Goal: Information Seeking & Learning: Learn about a topic

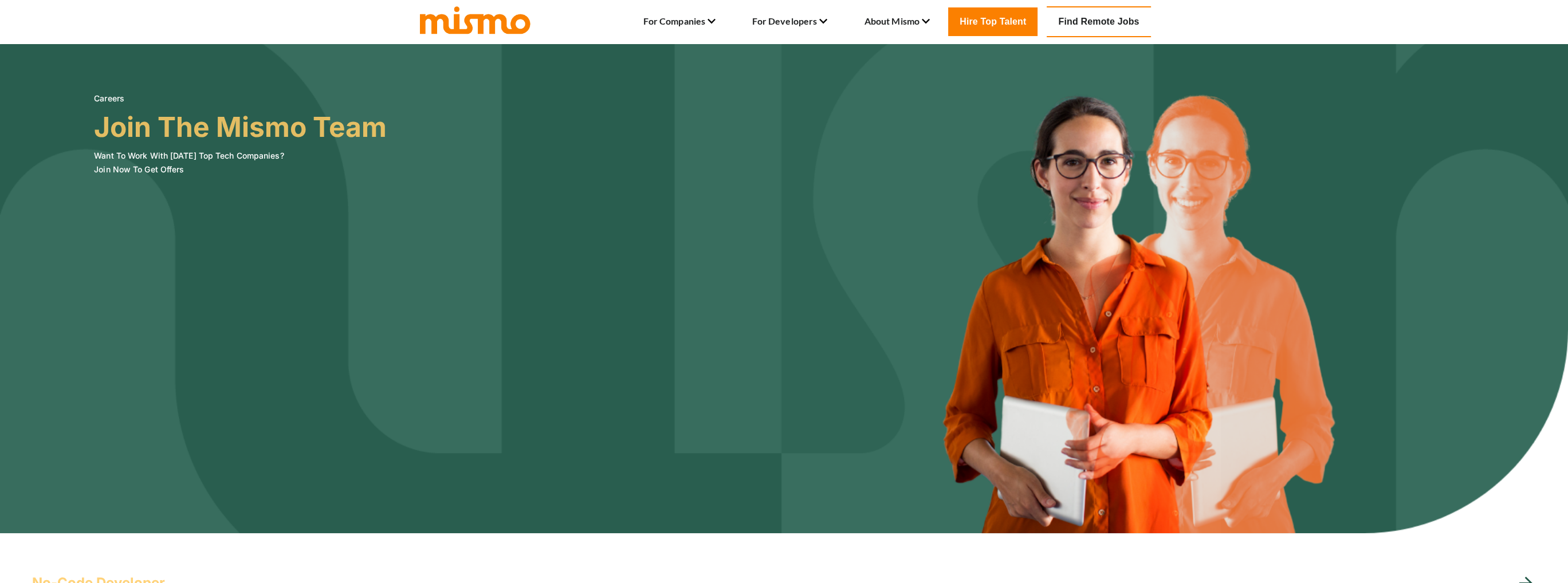
scroll to position [401, 0]
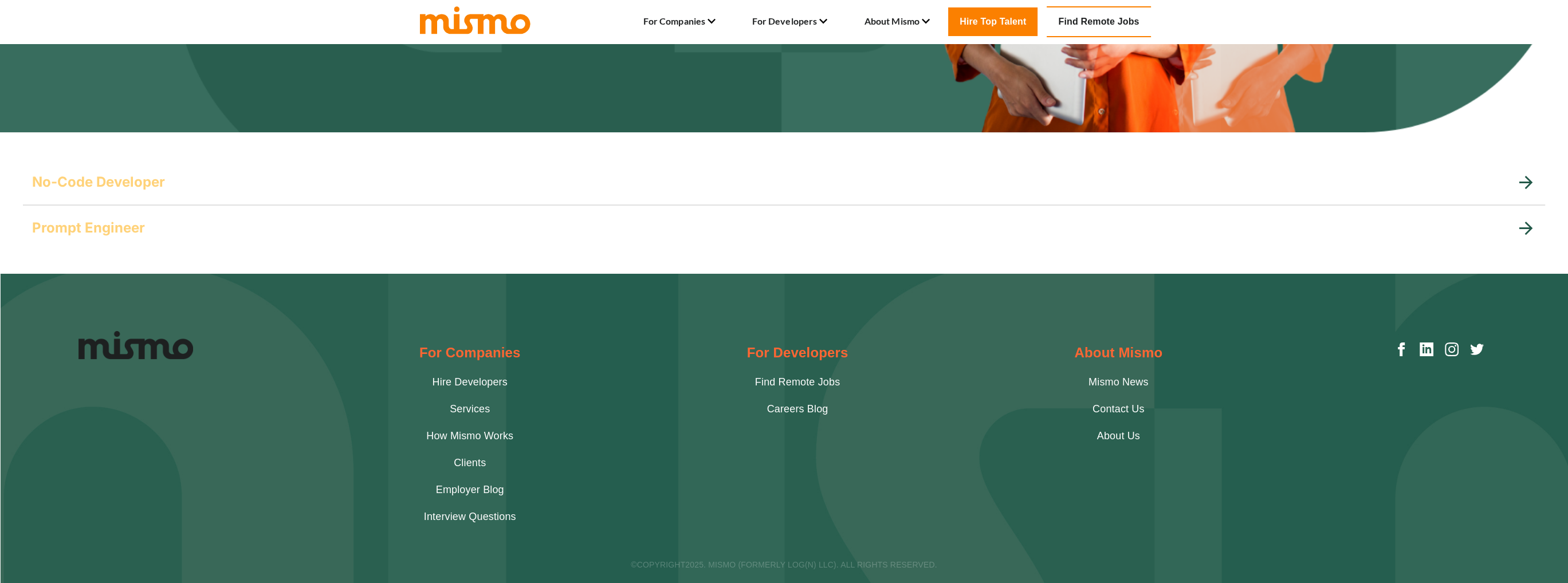
click at [1520, 227] on icon at bounding box center [1526, 228] width 13 height 13
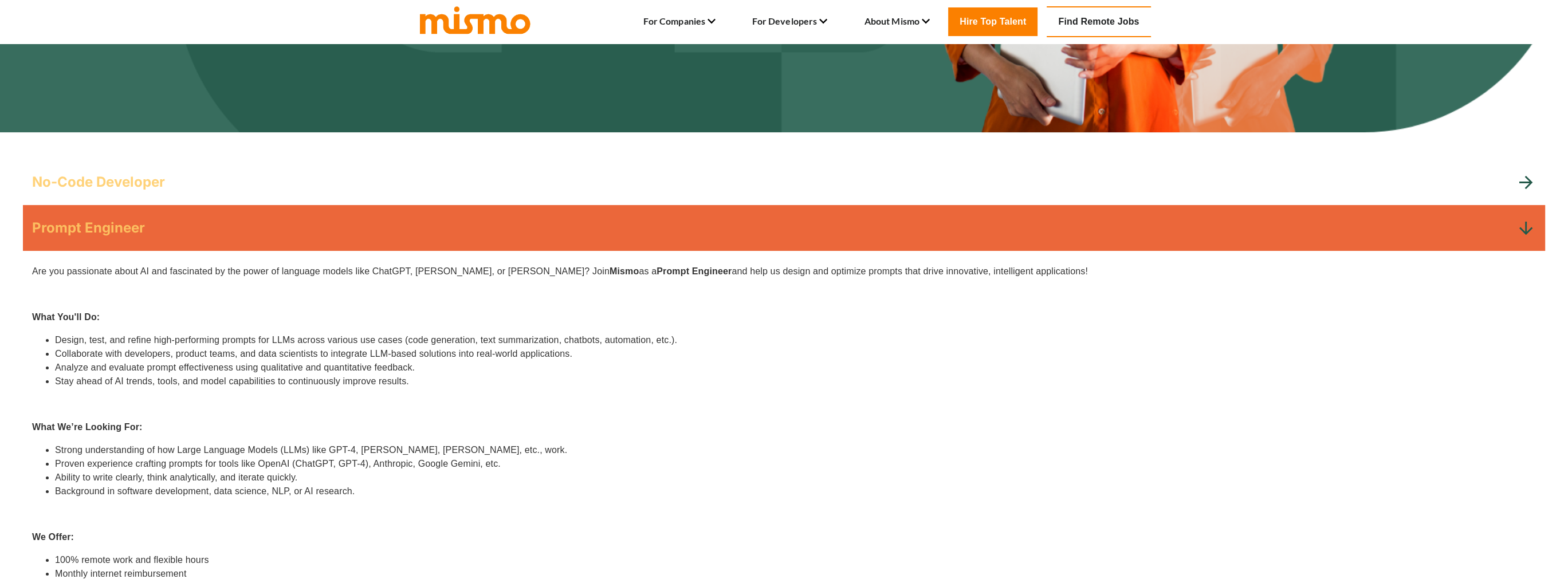
click at [1542, 184] on div "No-Code Developer" at bounding box center [784, 182] width 1522 height 46
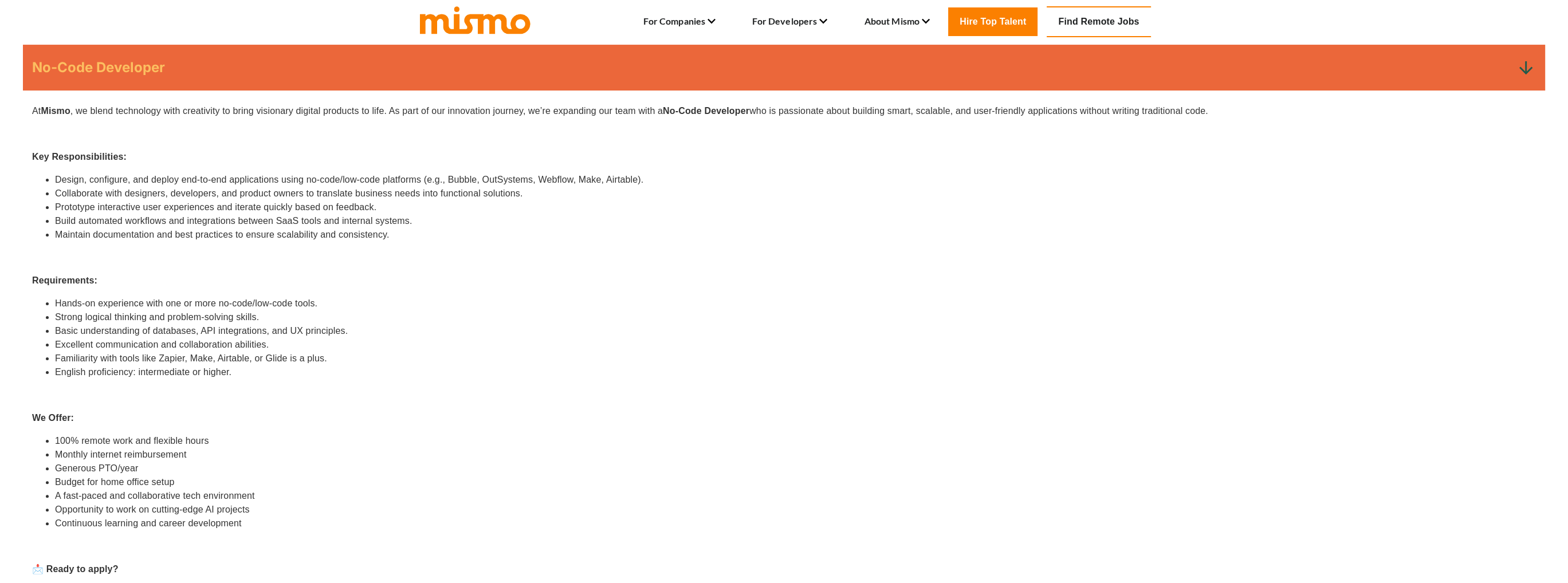
scroll to position [973, 0]
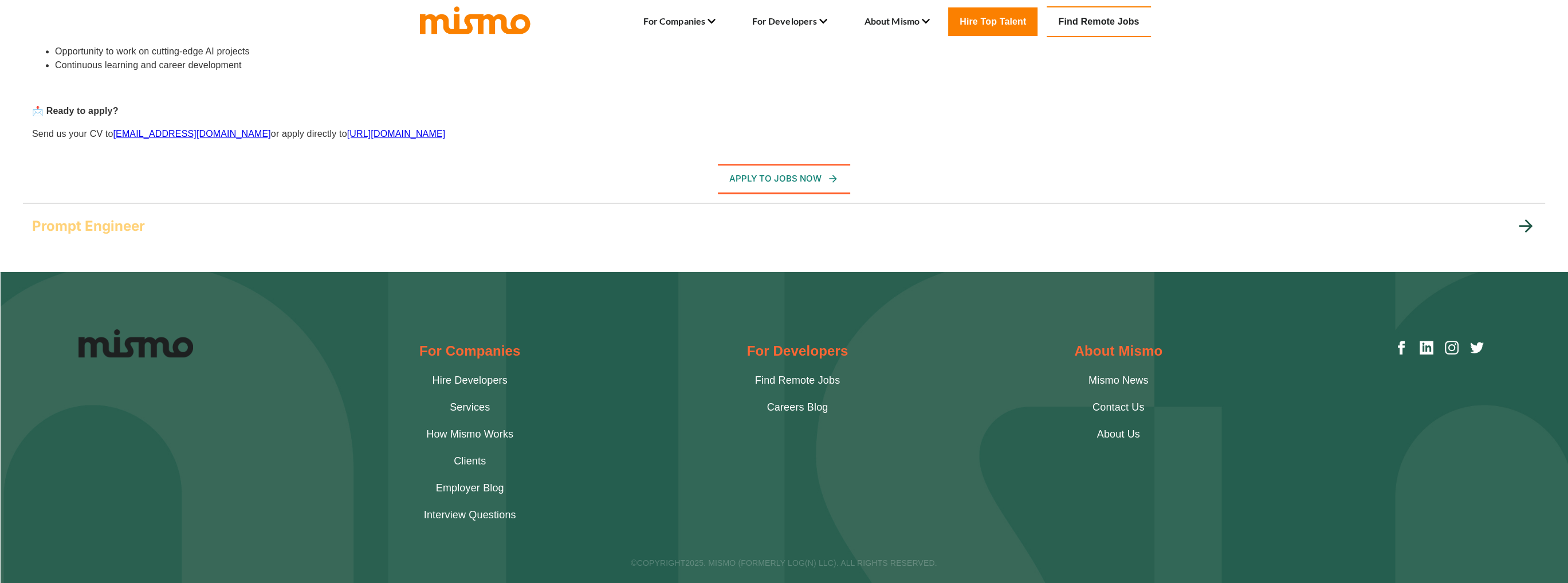
click at [1526, 223] on icon at bounding box center [1526, 226] width 20 height 20
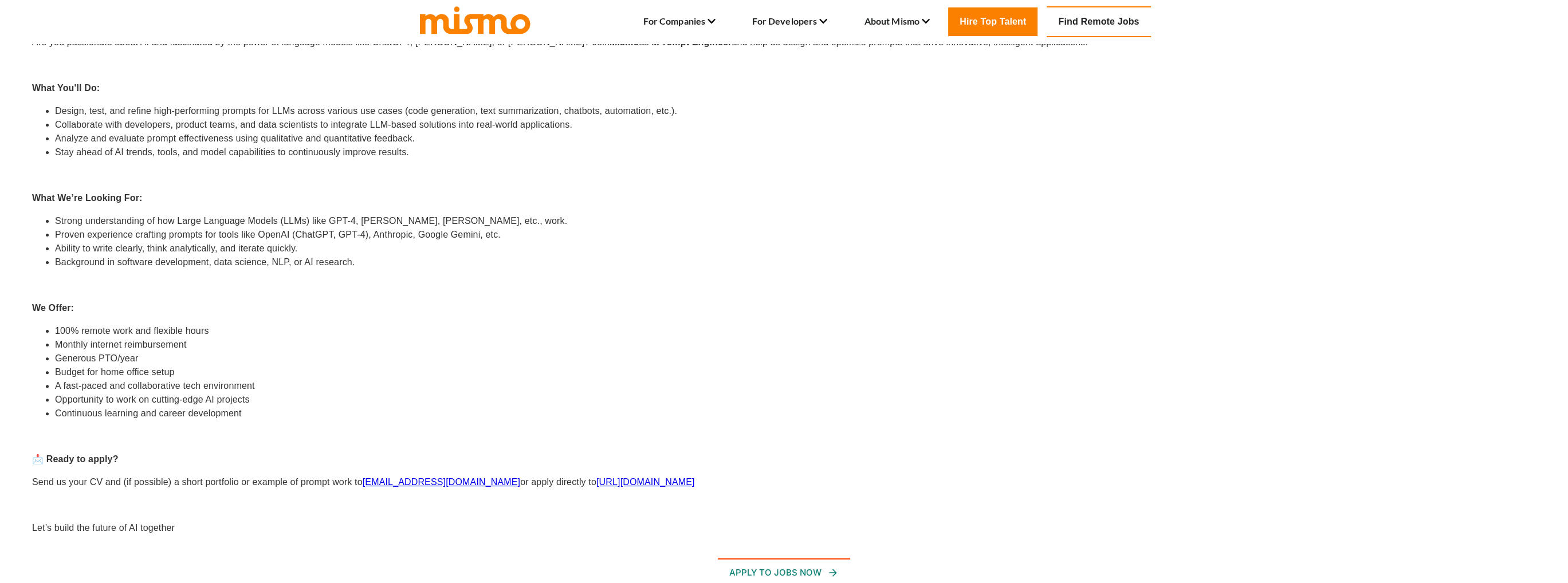
scroll to position [516, 0]
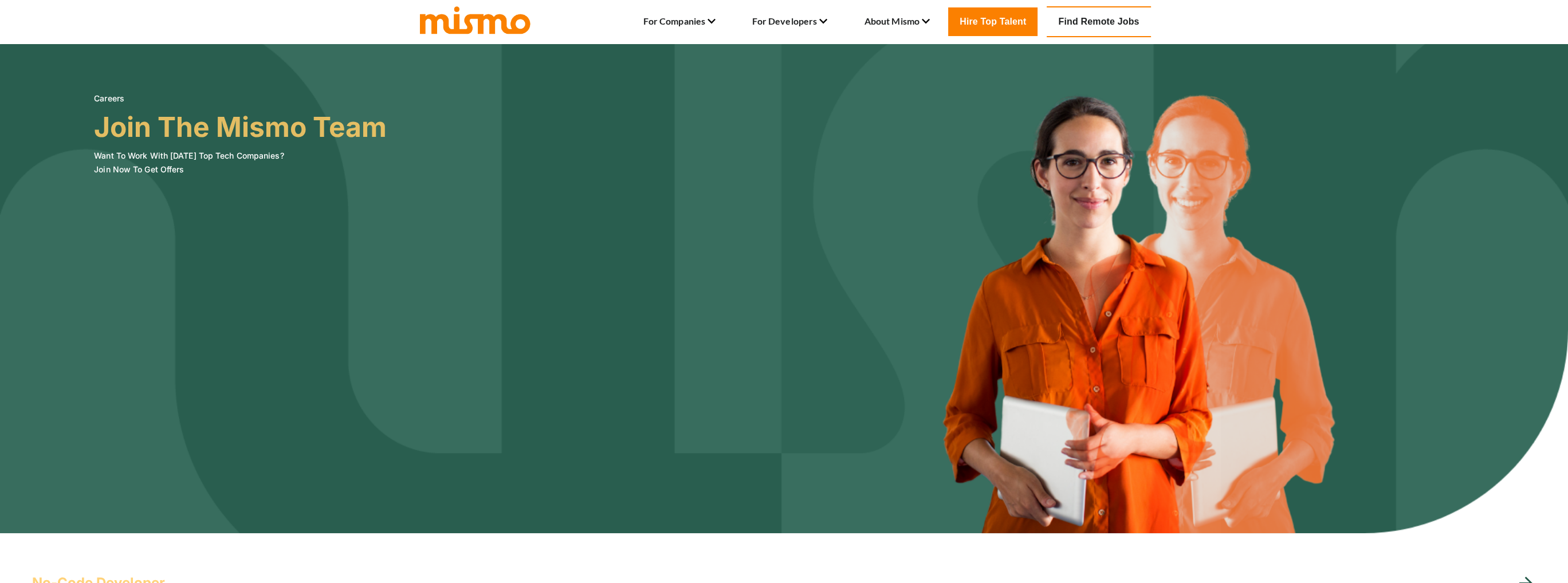
click at [1090, 25] on link "Find Remote Jobs" at bounding box center [1098, 21] width 104 height 31
